Goal: Find specific page/section: Find specific page/section

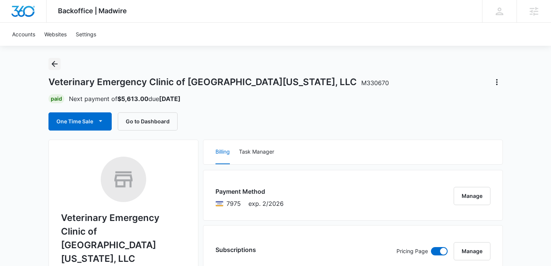
click at [55, 69] on button "Back" at bounding box center [54, 64] width 12 height 12
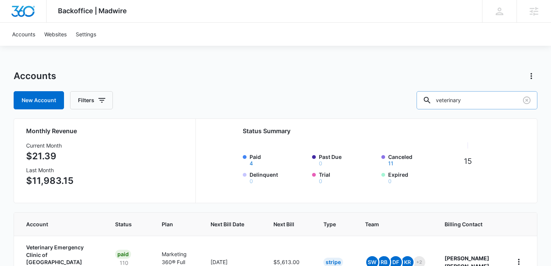
click at [461, 103] on input "veterinary" at bounding box center [477, 100] width 121 height 18
click at [470, 99] on input "veterinary" at bounding box center [477, 100] width 121 height 18
type input "back forty"
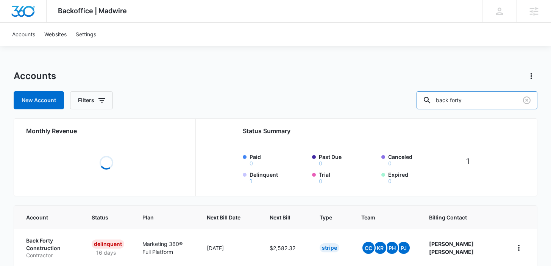
scroll to position [36, 0]
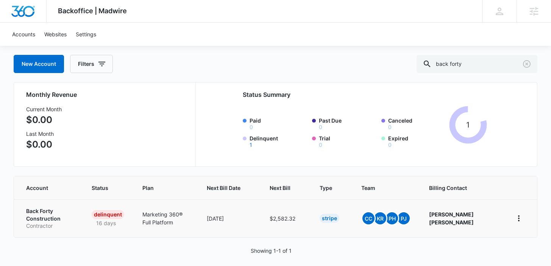
click at [40, 213] on p "Back Forty Construction" at bounding box center [49, 214] width 47 height 15
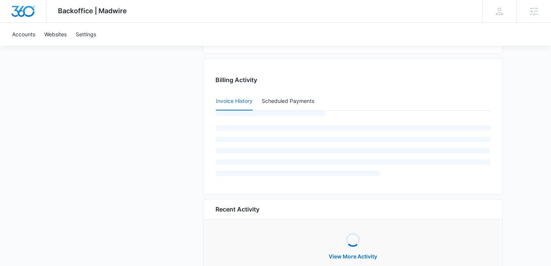
scroll to position [761, 0]
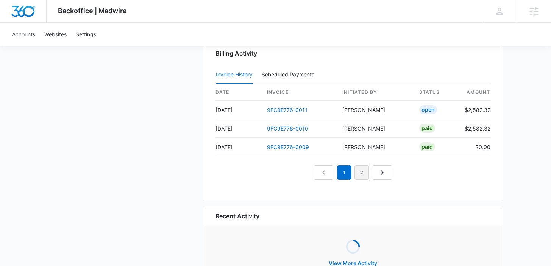
click at [359, 172] on link "2" at bounding box center [361, 172] width 14 height 14
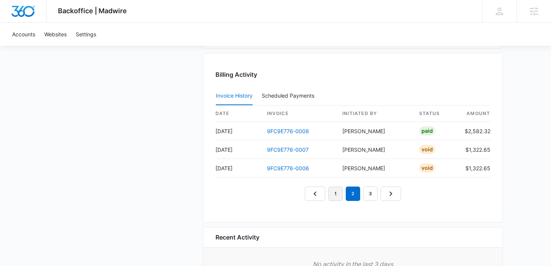
click at [339, 197] on link "1" at bounding box center [335, 194] width 14 height 14
